Goal: Browse casually

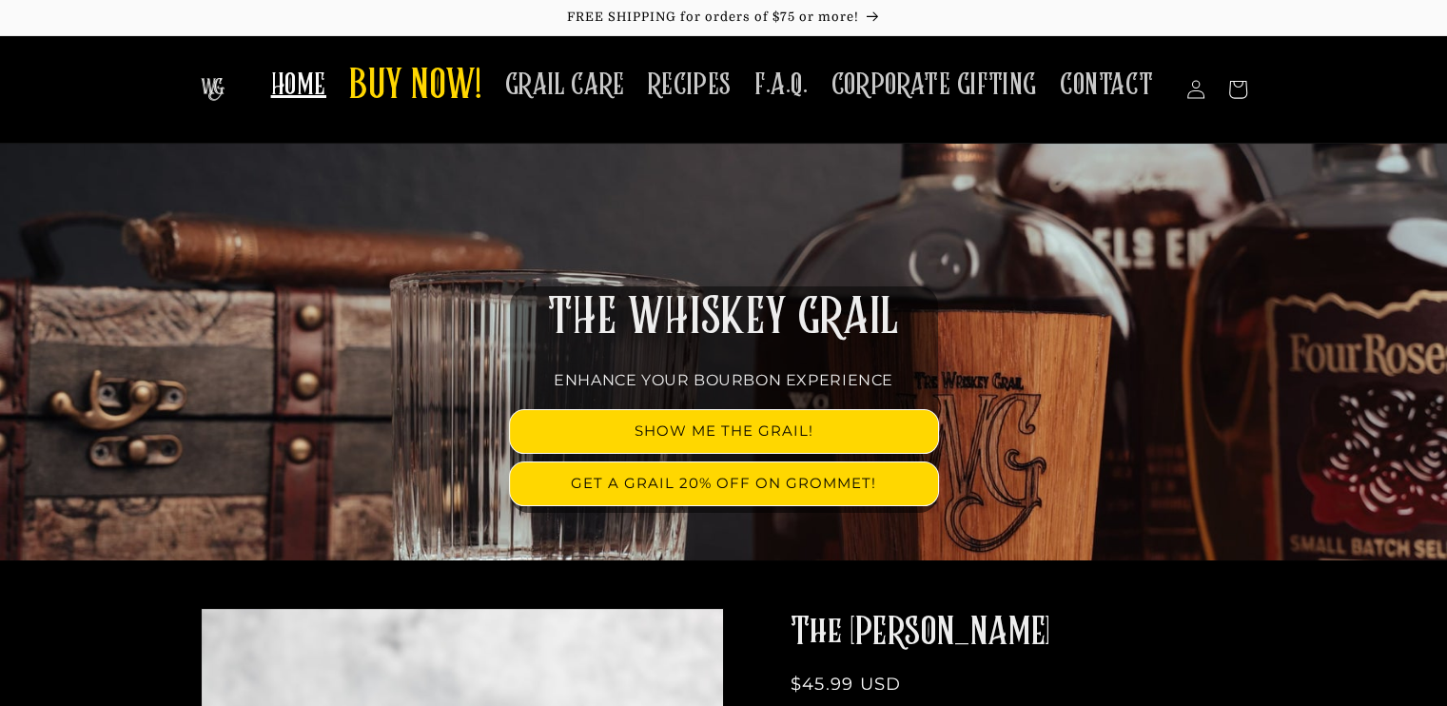
click at [610, 233] on div "THE WHISKEY GRAIL ENHANCE YOUR BOURBON EXPERIENCE SHOW ME THE GRAIL! GET A GRAI…" at bounding box center [724, 352] width 1142 height 417
click at [322, 95] on span "HOME" at bounding box center [298, 85] width 55 height 37
click at [435, 85] on span "BUY NOW!" at bounding box center [415, 87] width 133 height 52
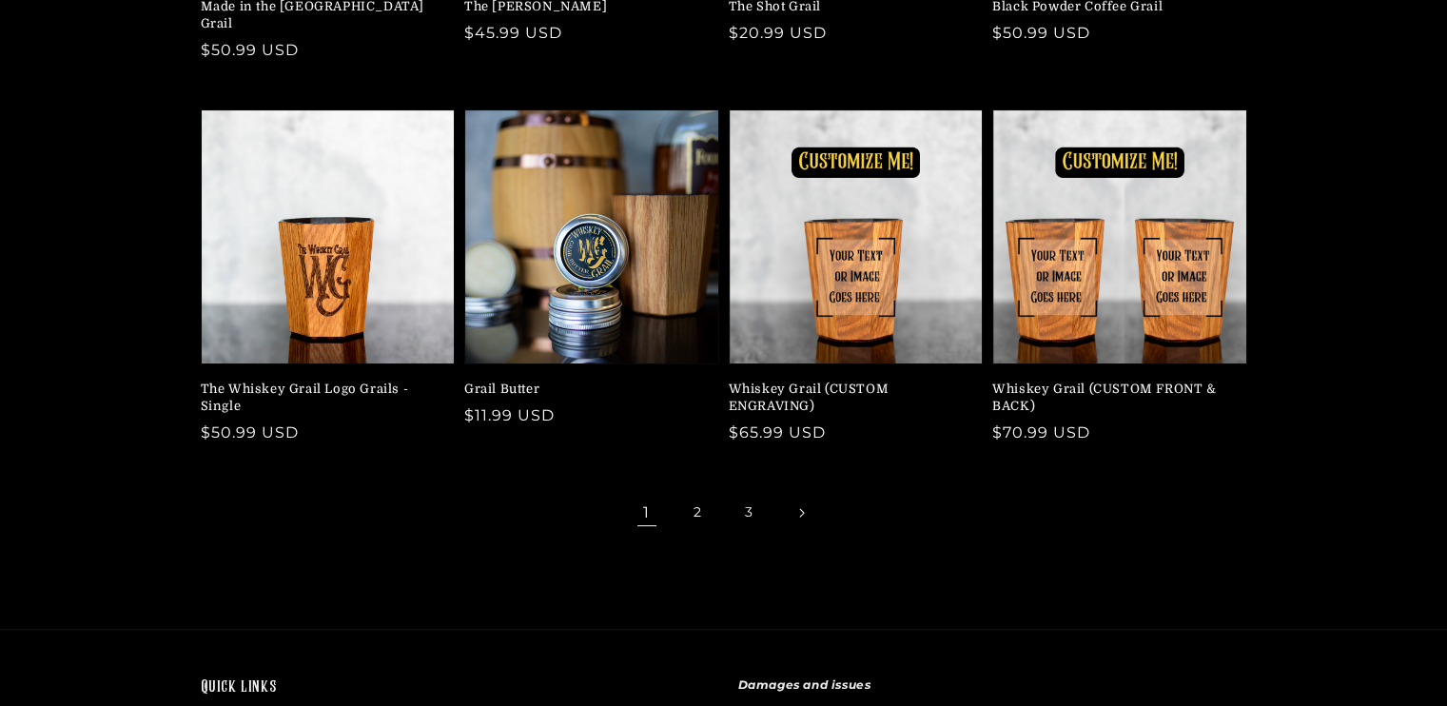
scroll to position [511, 0]
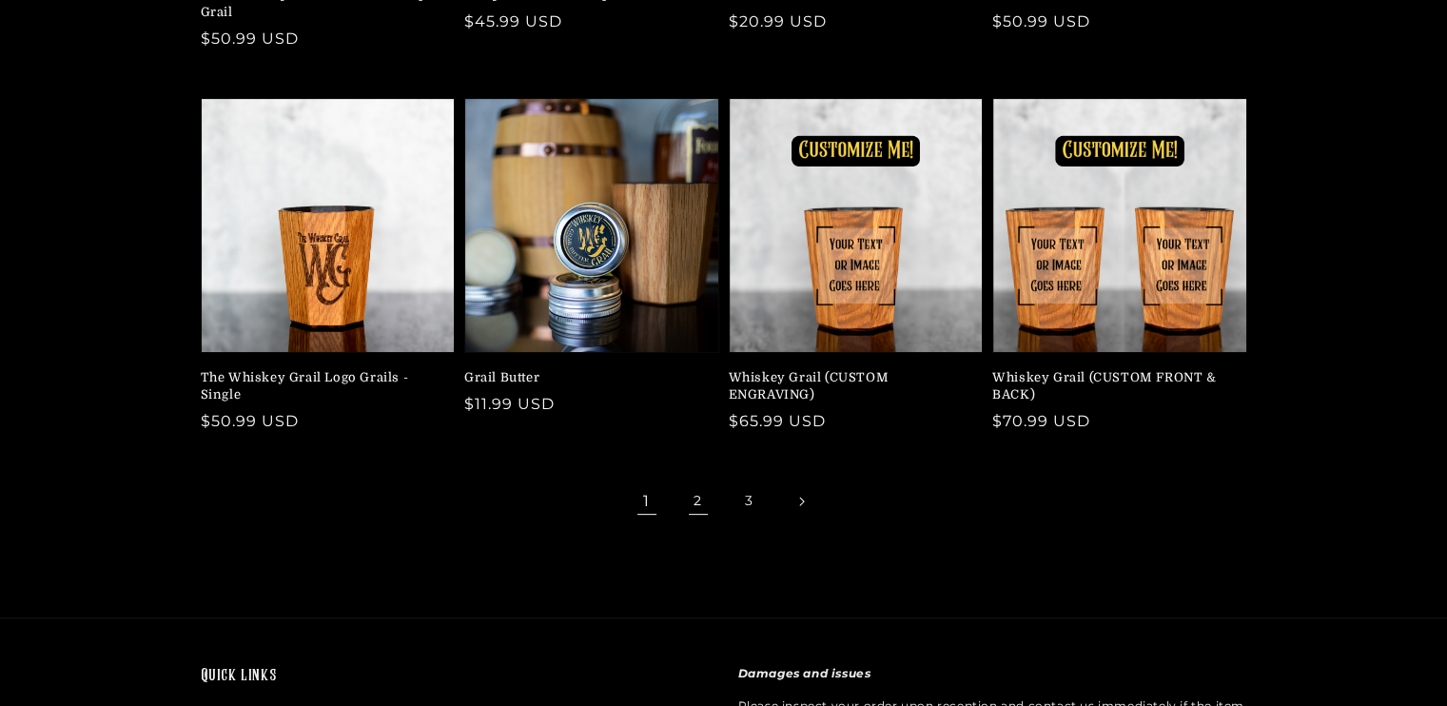
click at [698, 482] on link "2" at bounding box center [699, 502] width 42 height 42
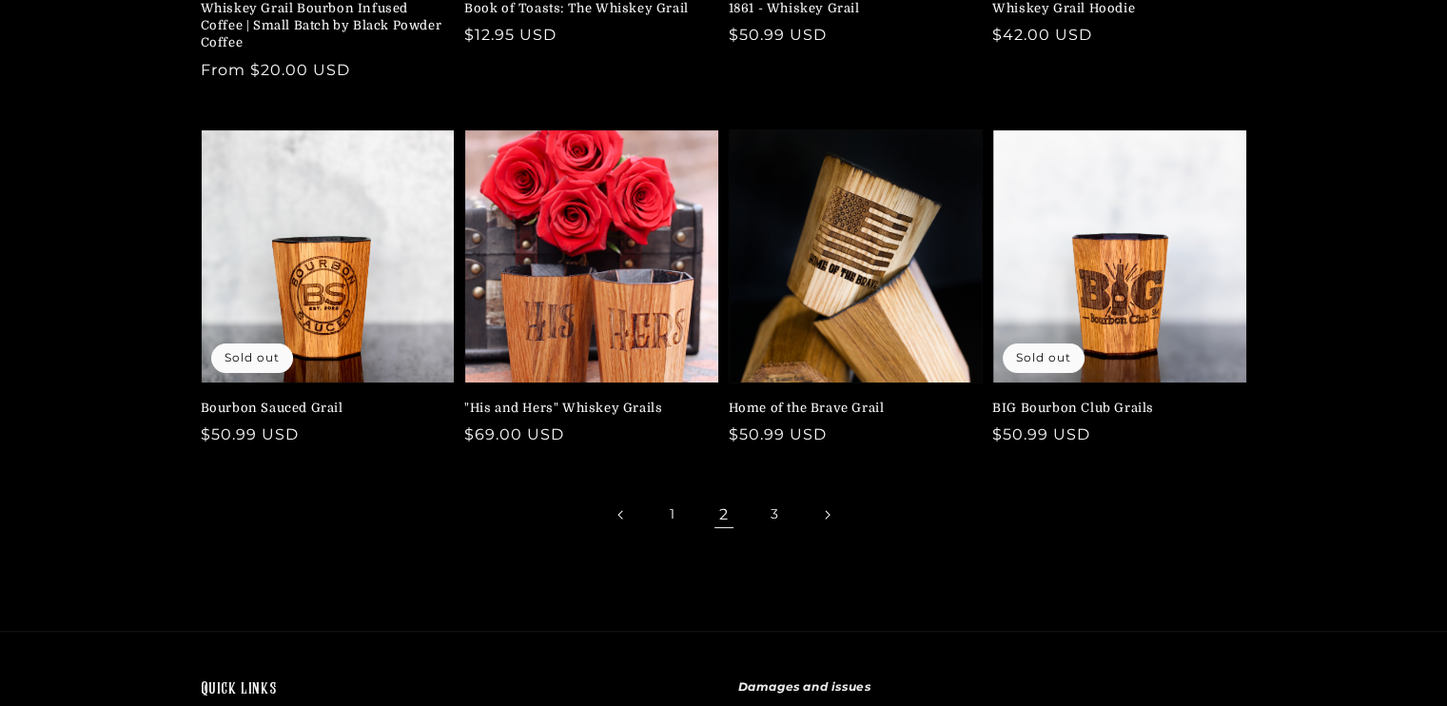
scroll to position [499, 0]
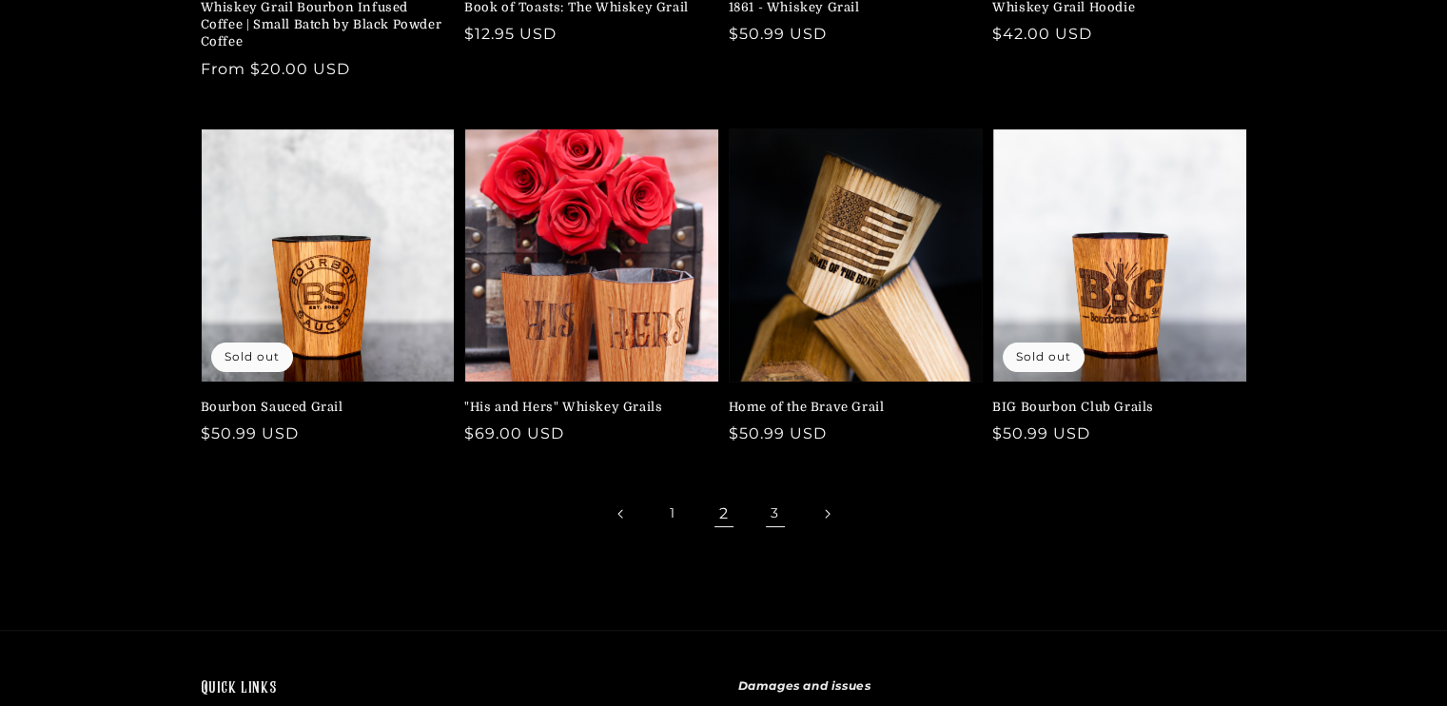
click at [770, 514] on link "3" at bounding box center [776, 514] width 42 height 42
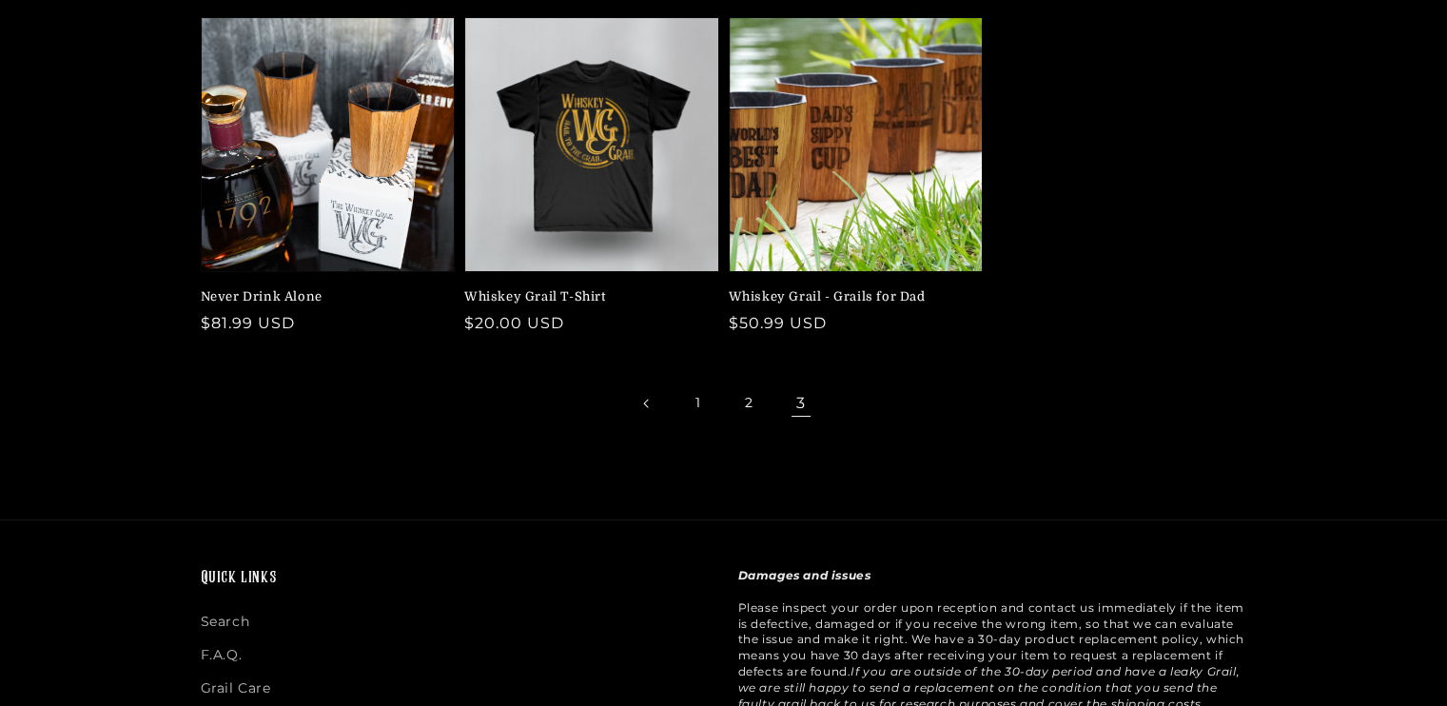
scroll to position [217, 0]
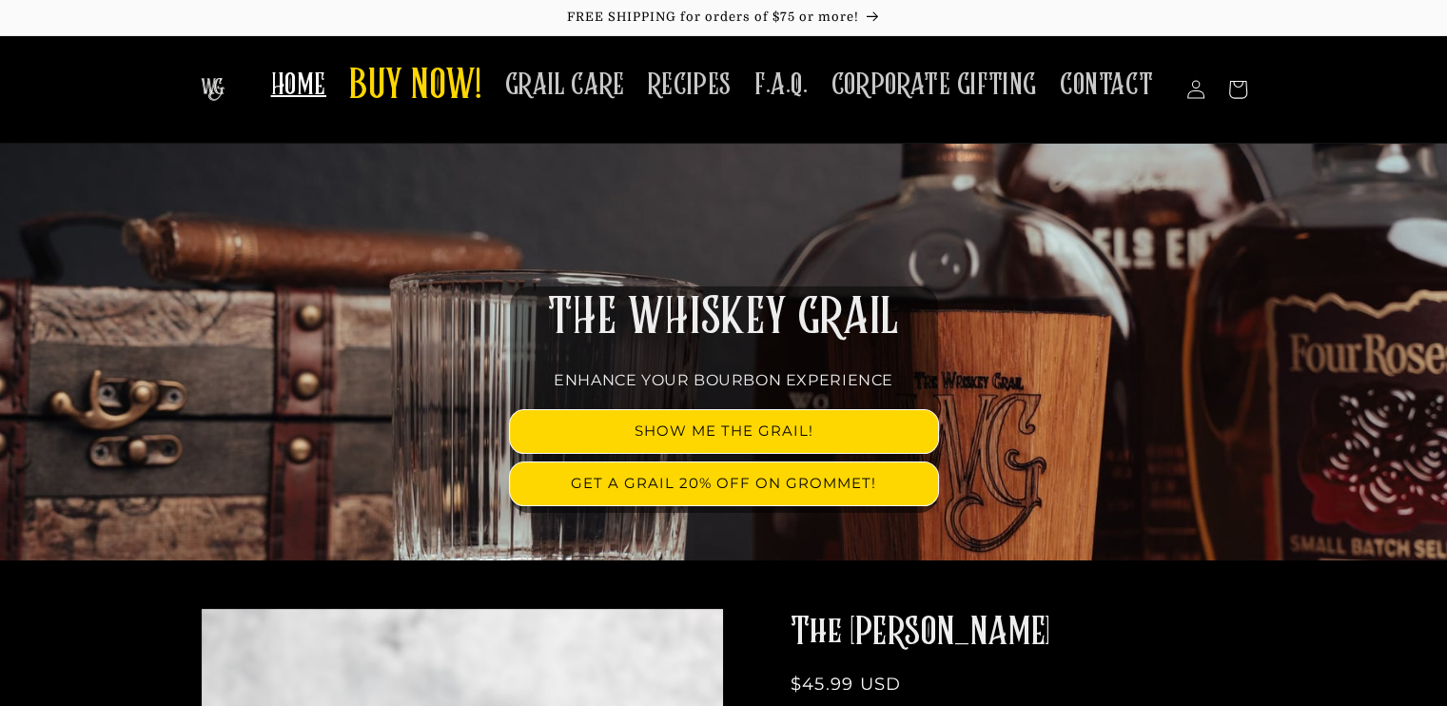
click at [313, 81] on span "HOME" at bounding box center [298, 85] width 55 height 37
